Goal: Find specific page/section: Find specific page/section

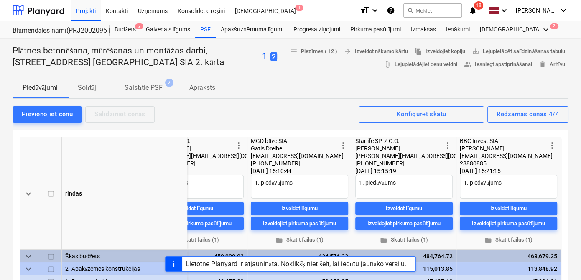
click at [476, 10] on icon "notifications" at bounding box center [472, 10] width 8 height 10
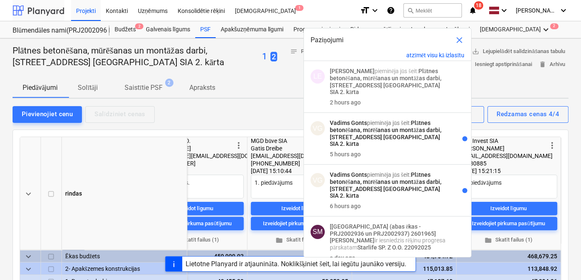
click at [38, 4] on div at bounding box center [39, 10] width 52 height 21
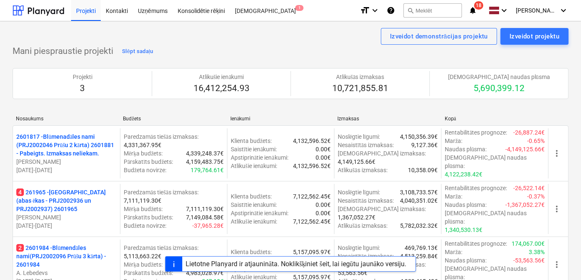
scroll to position [51, 0]
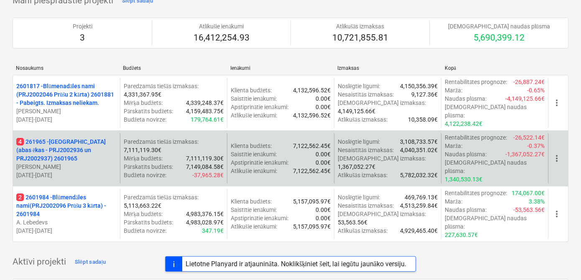
click at [61, 137] on p "4 261965 - [GEOGRAPHIC_DATA] (abas ēkas - PRJ2002936 un PRJ2002937) 2601965" at bounding box center [66, 149] width 100 height 25
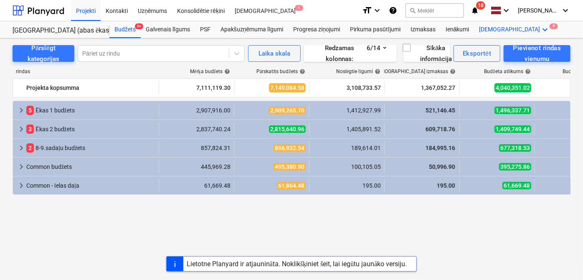
click at [541, 29] on icon "keyboard_arrow_down" at bounding box center [546, 30] width 10 height 10
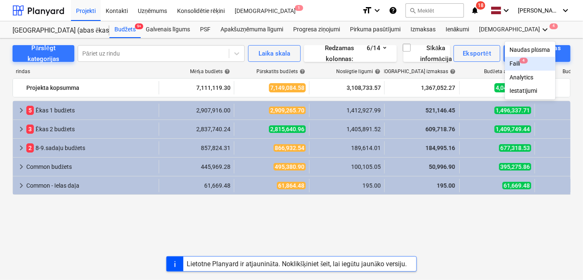
click at [520, 61] on span "4" at bounding box center [524, 61] width 8 height 6
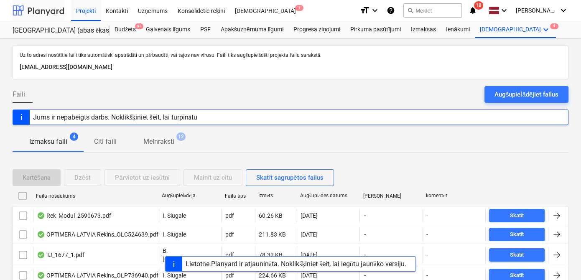
click at [42, 13] on div at bounding box center [39, 10] width 52 height 21
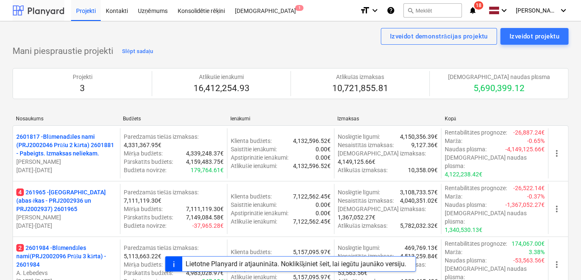
drag, startPoint x: 38, startPoint y: 8, endPoint x: 58, endPoint y: 0, distance: 22.1
click at [38, 9] on div at bounding box center [39, 10] width 52 height 21
click at [475, 10] on icon "notifications" at bounding box center [472, 10] width 8 height 10
click at [216, 40] on div "Izveidot demonstrācijas projektu Izveidot projektu" at bounding box center [291, 36] width 556 height 17
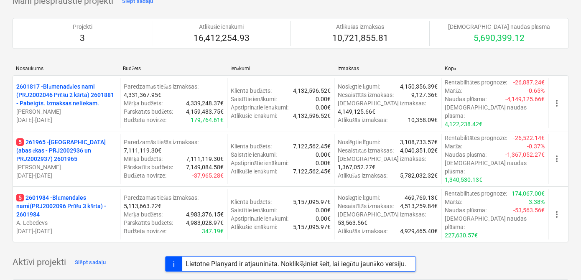
scroll to position [101, 0]
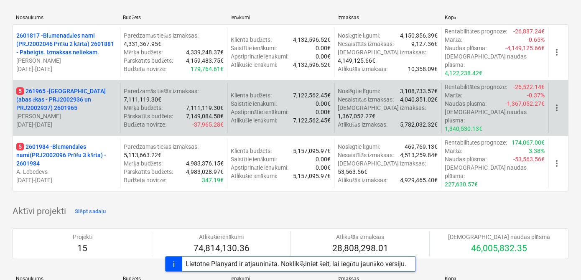
click at [84, 92] on p "5 261965 - [GEOGRAPHIC_DATA] (abas ēkas - PRJ2002936 un PRJ2002937) 2601965" at bounding box center [66, 99] width 100 height 25
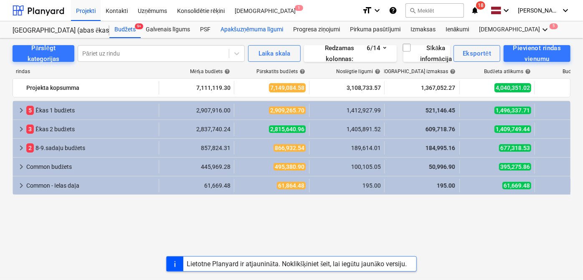
click at [241, 31] on div "Apakšuzņēmuma līgumi" at bounding box center [252, 29] width 73 height 17
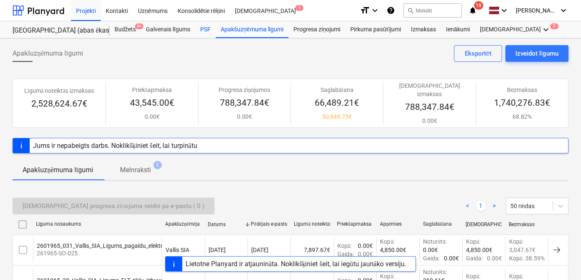
click at [202, 29] on div "PSF" at bounding box center [205, 29] width 20 height 17
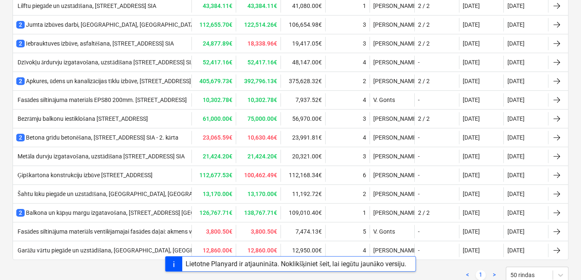
scroll to position [615, 0]
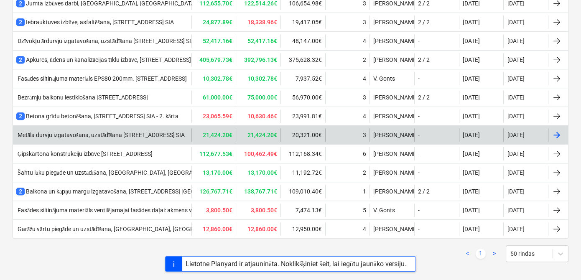
click at [94, 133] on div "Metāla durvju izgatavošana, uzstādīšana [STREET_ADDRESS] SIA" at bounding box center [100, 135] width 168 height 7
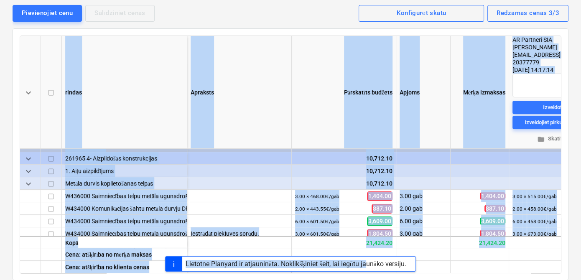
scroll to position [141, 0]
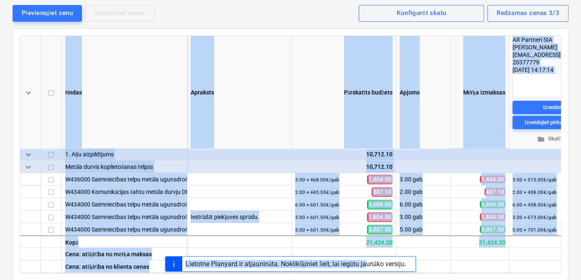
drag, startPoint x: 369, startPoint y: 271, endPoint x: 430, endPoint y: 272, distance: 61.4
click at [430, 179] on div "Projekti Kontakti Uzņēmums Konsolidētie rēķini Iesūtne 1 format_size keyboard_a…" at bounding box center [290, 39] width 581 height 280
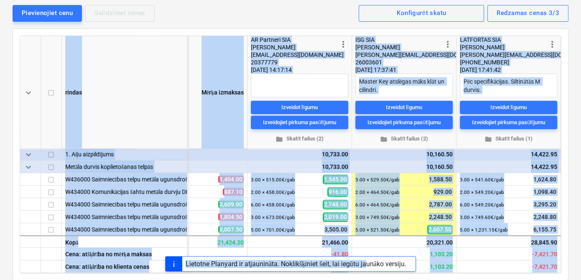
click at [368, 54] on span "[PERSON_NAME][EMAIL_ADDRESS][DOMAIN_NAME]" at bounding box center [423, 54] width 137 height 7
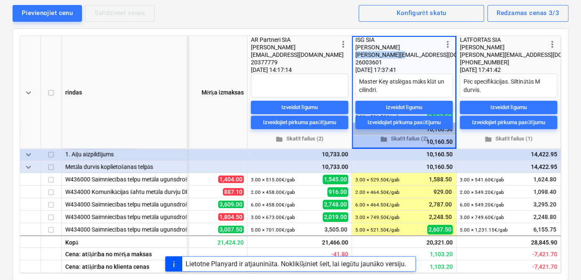
drag, startPoint x: 389, startPoint y: 53, endPoint x: 353, endPoint y: 58, distance: 36.7
click at [352, 55] on div "more_vert ISG SIA [PERSON_NAME] [EMAIL_ADDRESS][DOMAIN_NAME] 26003601 [DATE] 17…" at bounding box center [404, 92] width 104 height 113
type textarea "x"
